Goal: Find specific page/section: Find specific page/section

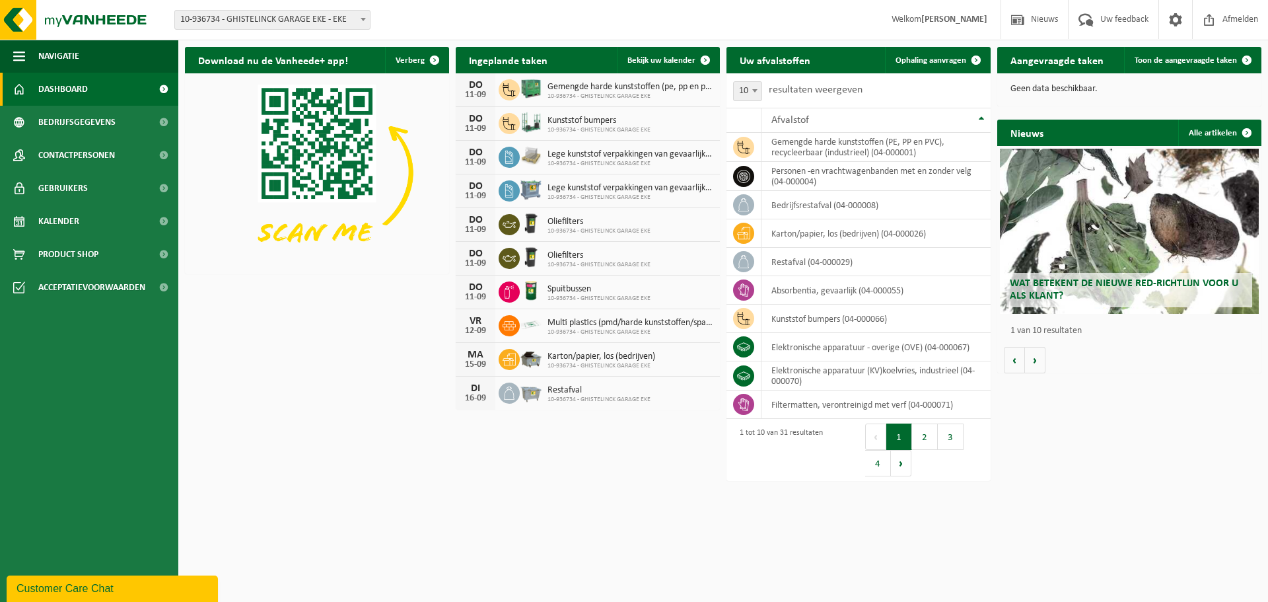
drag, startPoint x: 593, startPoint y: 188, endPoint x: 527, endPoint y: 195, distance: 65.7
click at [593, 188] on span "Lege kunststof verpakkingen van gevaarlijke stoffen" at bounding box center [631, 188] width 166 height 11
click at [646, 69] on link "Bekijk uw kalender" at bounding box center [668, 60] width 102 height 26
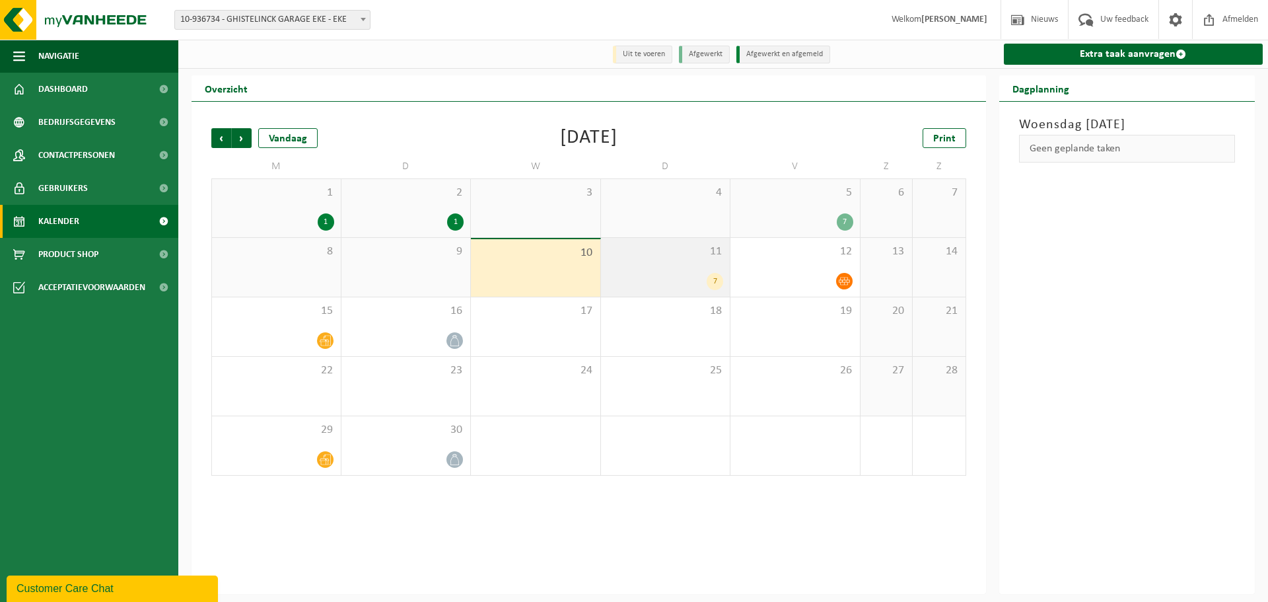
click at [658, 264] on div "11 7" at bounding box center [665, 267] width 129 height 59
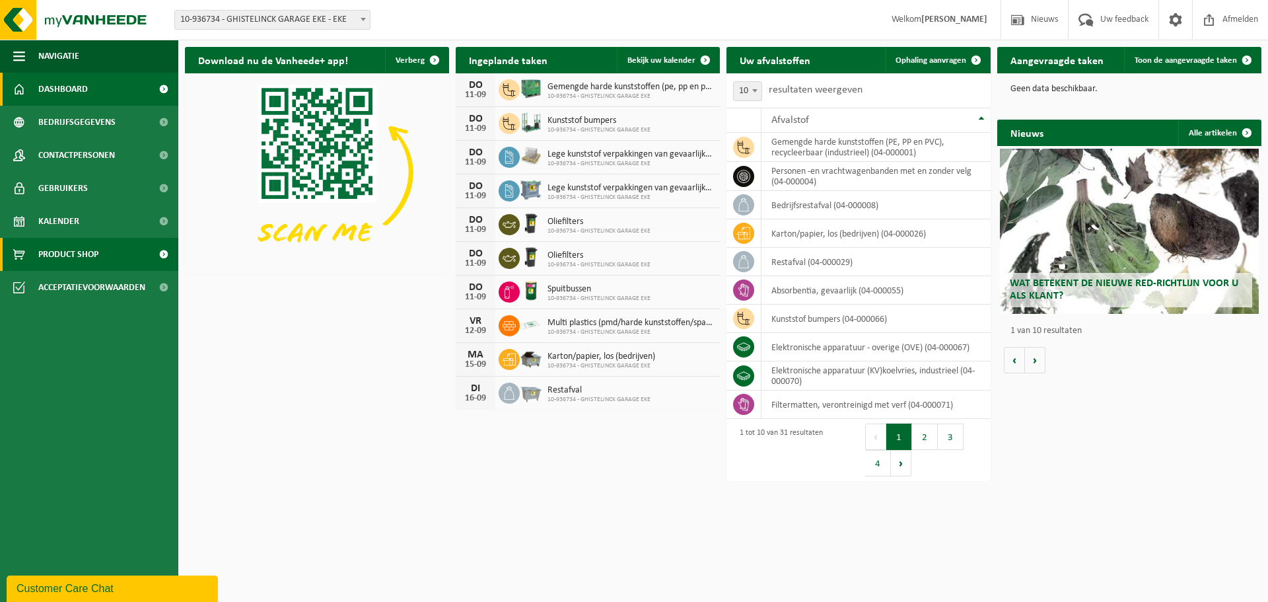
click at [58, 254] on span "Product Shop" at bounding box center [68, 254] width 60 height 33
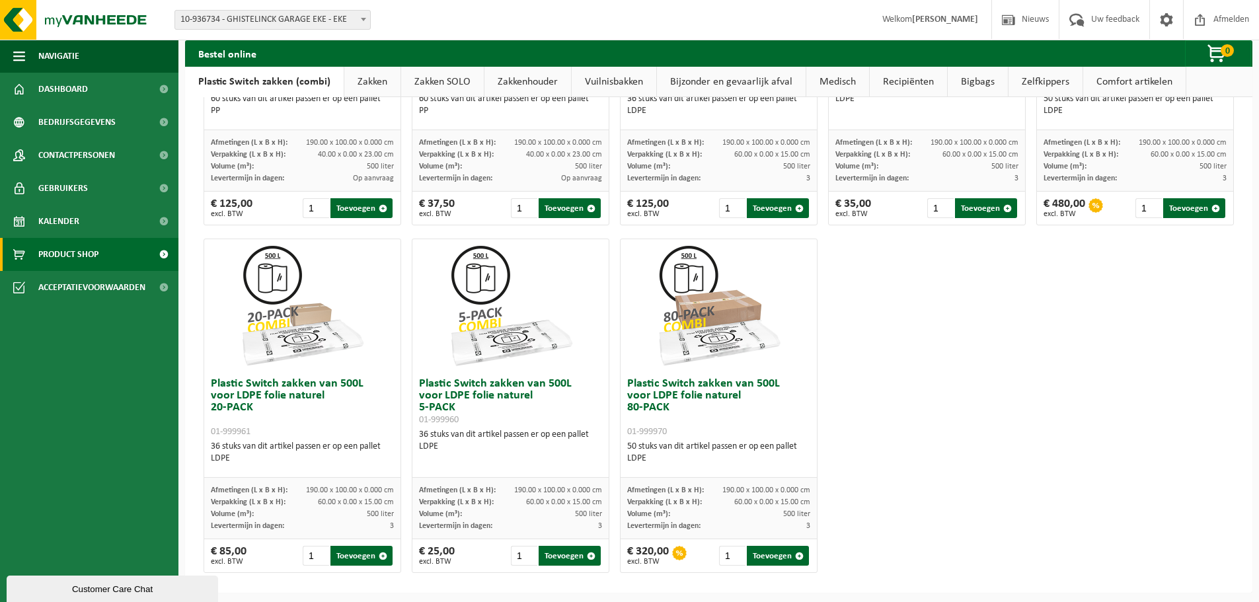
scroll to position [308, 0]
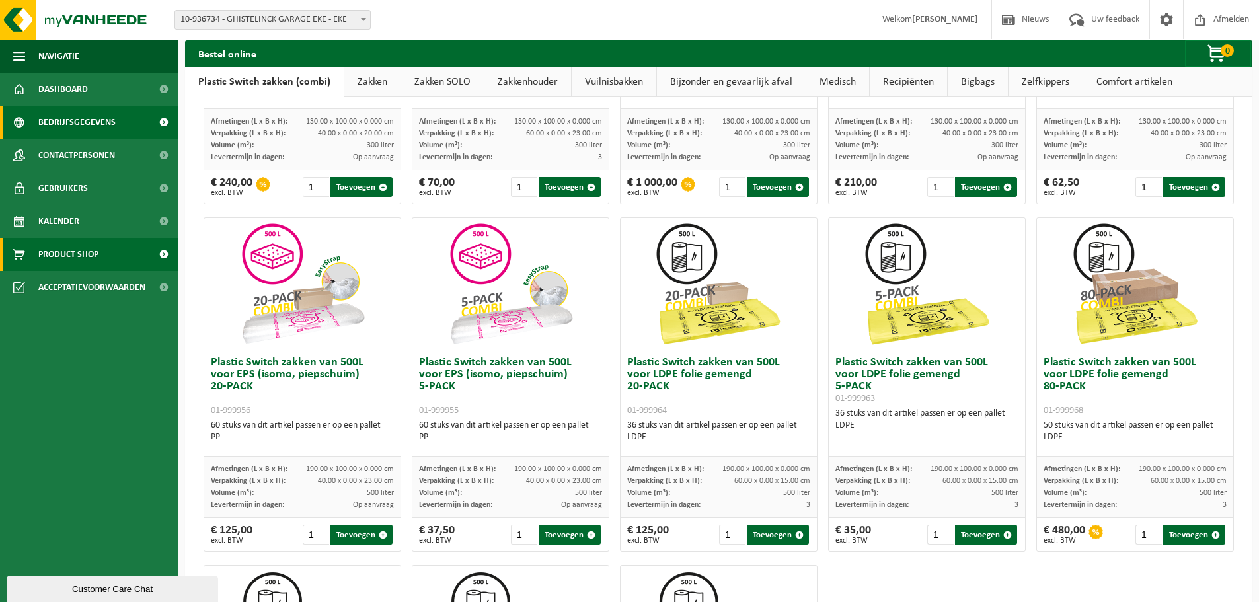
click at [116, 118] on link "Bedrijfsgegevens" at bounding box center [89, 122] width 178 height 33
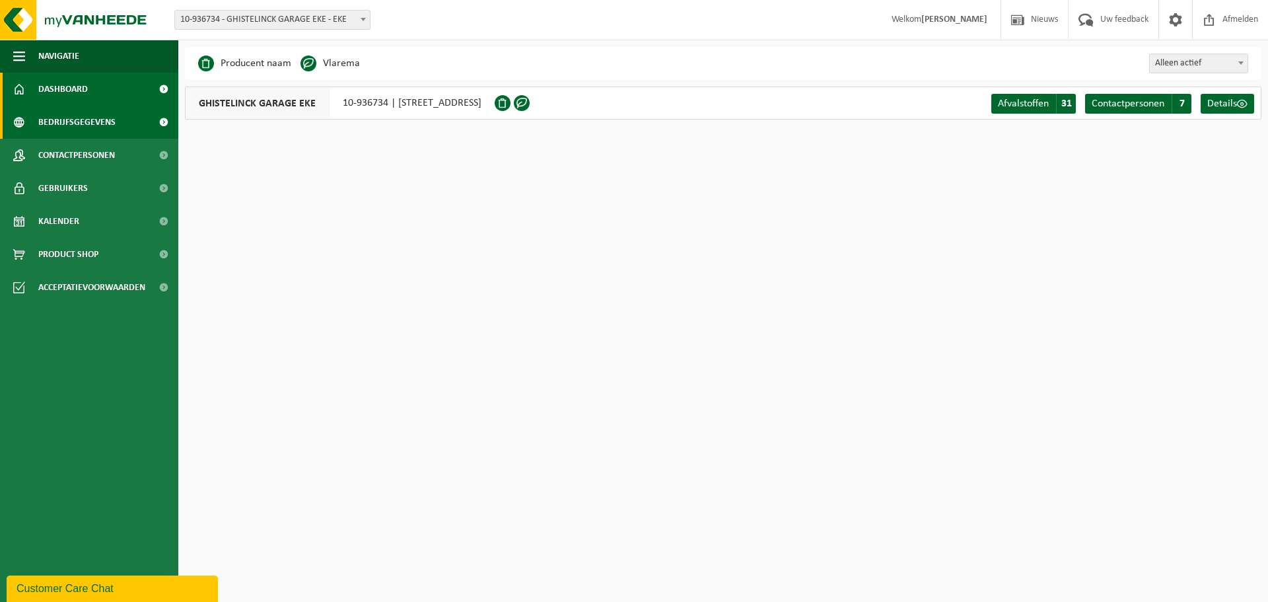
click at [151, 96] on span at bounding box center [164, 89] width 30 height 33
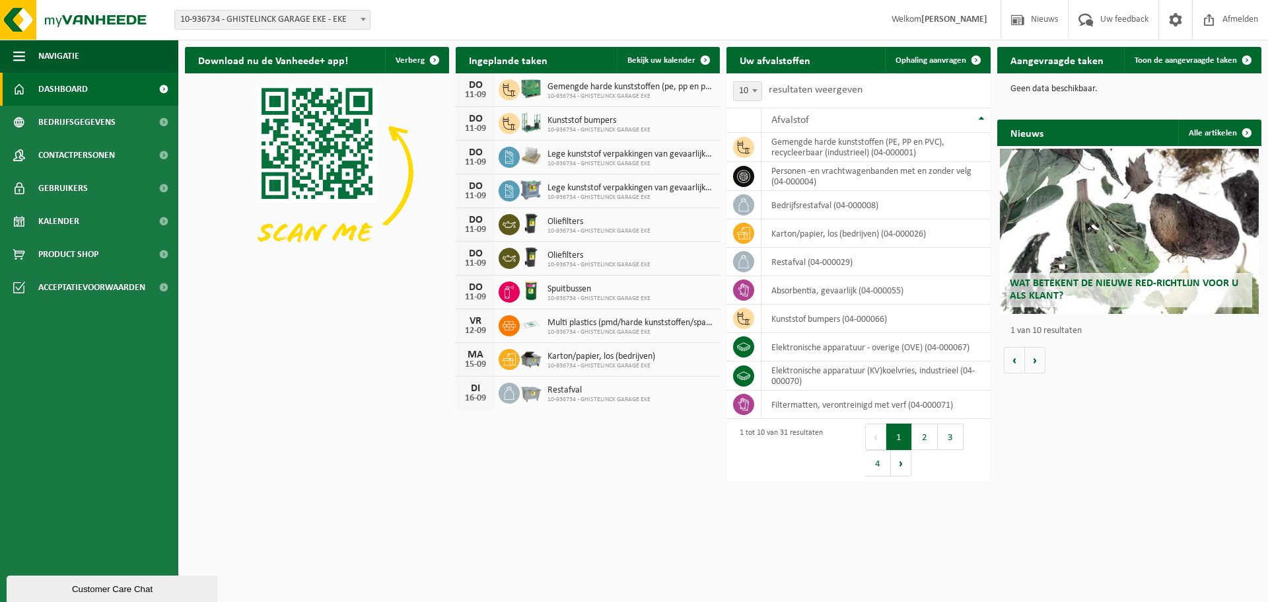
click at [796, 57] on h2 "Uw afvalstoffen" at bounding box center [775, 60] width 97 height 26
click at [813, 122] on div "Afvalstof" at bounding box center [873, 120] width 203 height 11
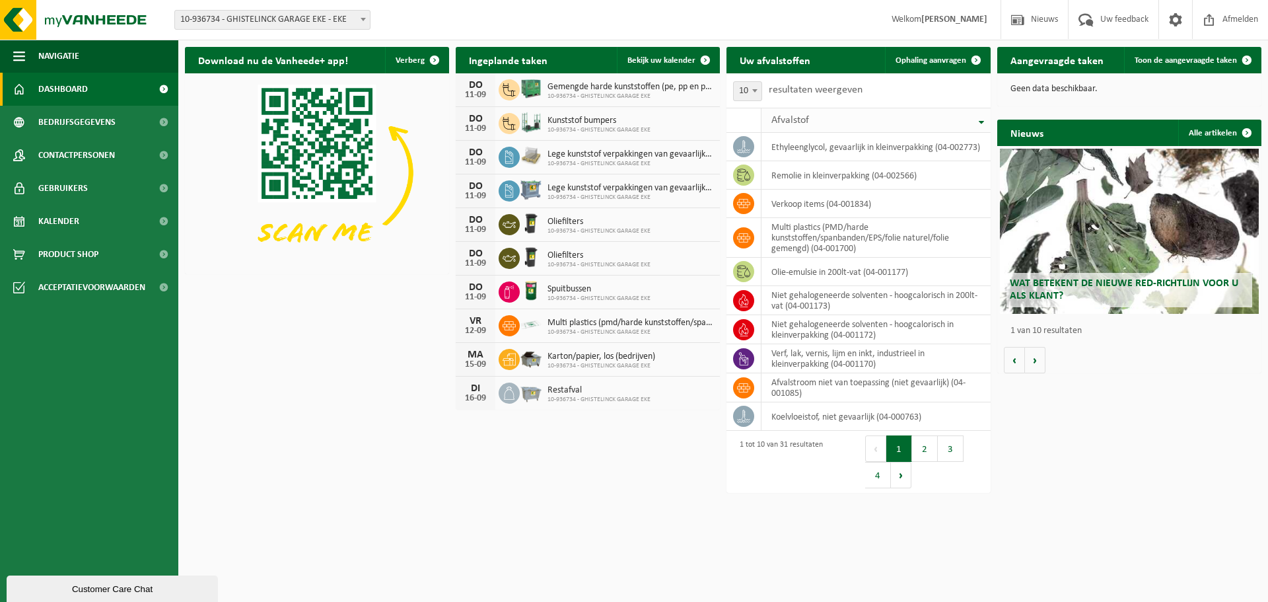
click at [813, 122] on div "Afvalstof" at bounding box center [873, 120] width 203 height 11
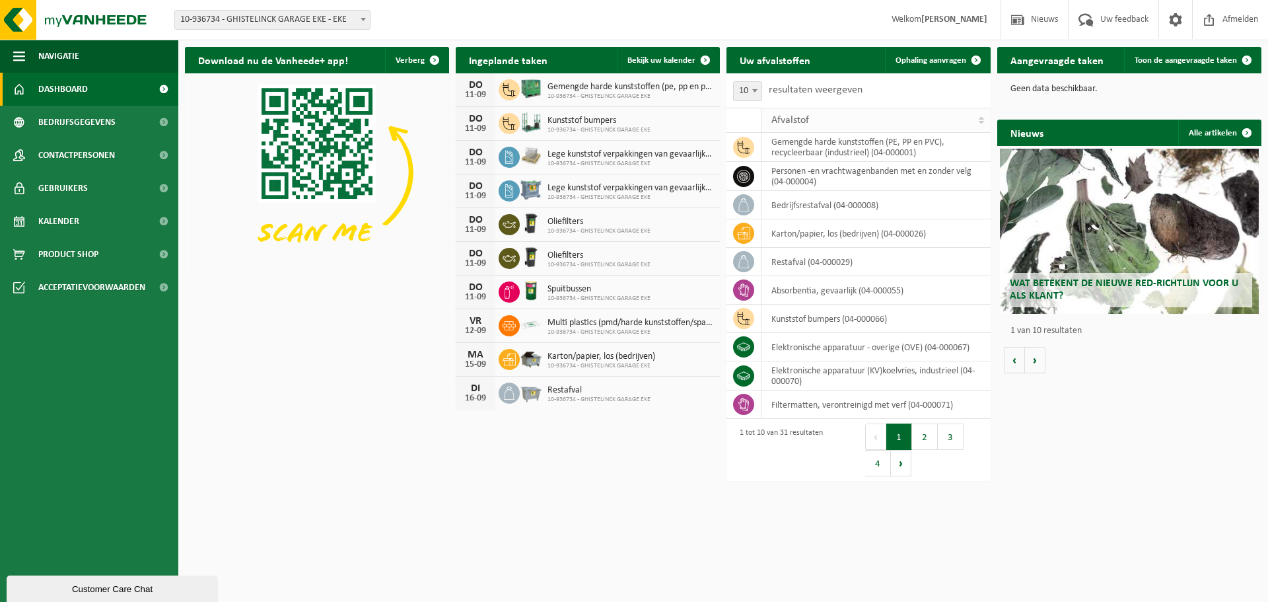
click at [813, 122] on div "Afvalstof" at bounding box center [873, 120] width 203 height 11
click at [813, 118] on div "Afvalstof" at bounding box center [873, 120] width 203 height 11
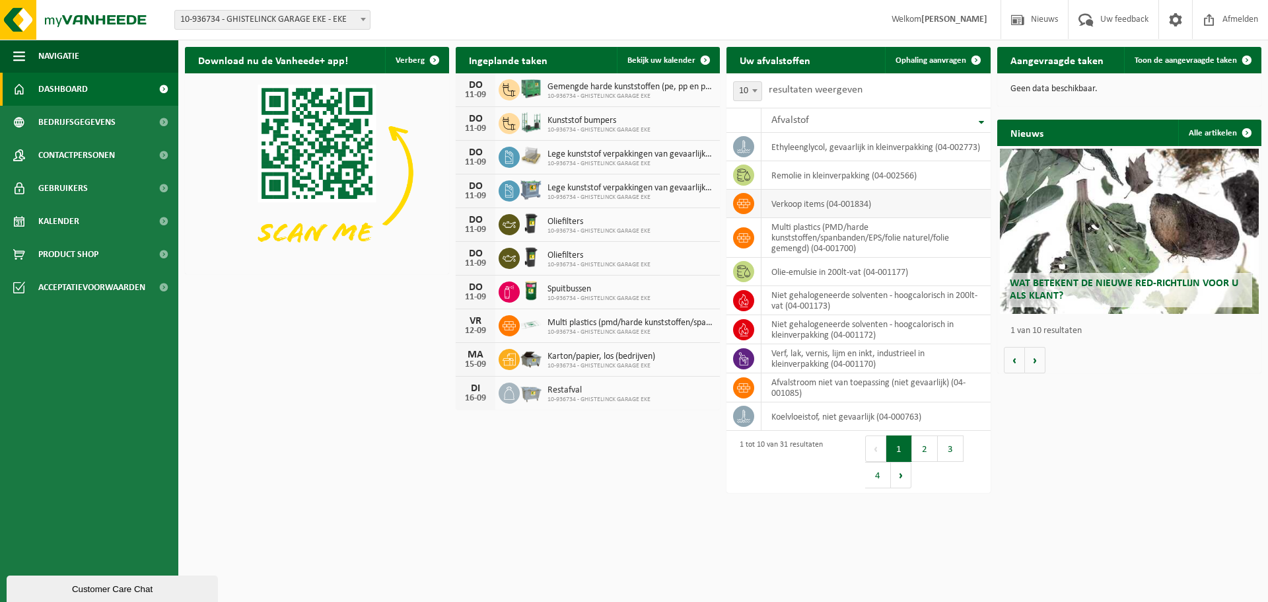
click at [810, 210] on td "verkoop items (04-001834)" at bounding box center [876, 204] width 229 height 28
click at [749, 207] on icon at bounding box center [743, 203] width 13 height 13
click at [826, 117] on div "Afvalstof" at bounding box center [873, 120] width 203 height 11
